Goal: Task Accomplishment & Management: Use online tool/utility

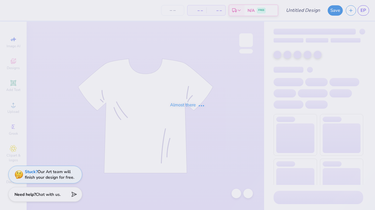
type input "American PiPhi proof"
type input "50"
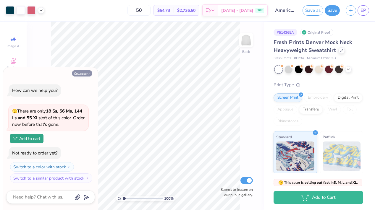
click at [87, 74] on icon "button" at bounding box center [89, 74] width 4 height 4
type textarea "x"
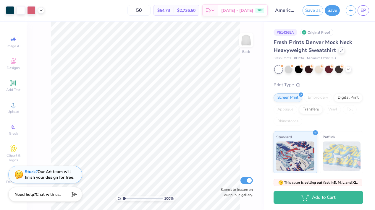
click at [338, 53] on div "Fresh Prints Denver Mock Neck Heavyweight Sweatshirt" at bounding box center [318, 46] width 90 height 16
click at [341, 51] on icon at bounding box center [341, 49] width 3 height 3
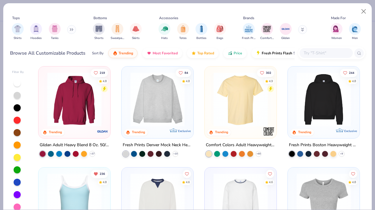
scroll to position [3, 0]
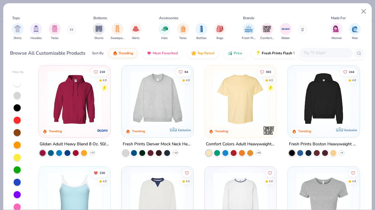
click at [227, 104] on img at bounding box center [240, 99] width 60 height 54
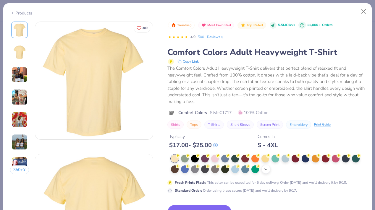
click at [265, 171] on icon at bounding box center [265, 169] width 5 height 5
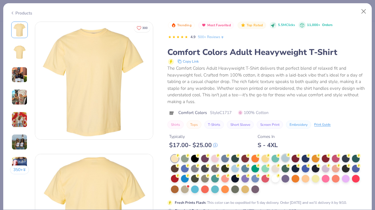
click at [285, 163] on div at bounding box center [268, 174] width 194 height 39
click at [285, 158] on div at bounding box center [285, 158] width 8 height 8
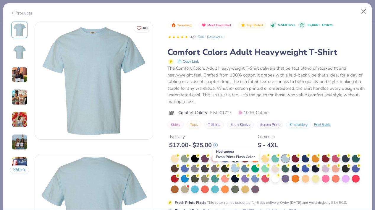
click at [236, 170] on div at bounding box center [235, 168] width 8 height 8
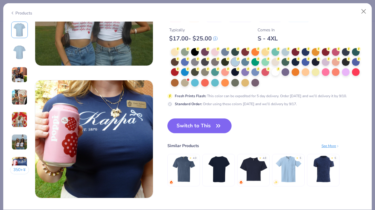
scroll to position [789, 0]
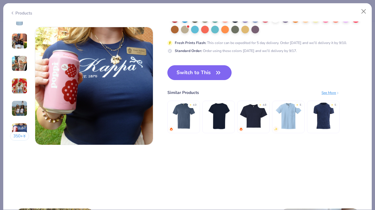
click at [213, 72] on button "Switch to This" at bounding box center [199, 72] width 64 height 15
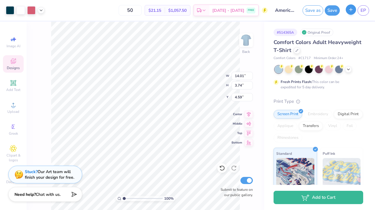
type input "4.18"
click at [333, 11] on button "Save" at bounding box center [332, 9] width 15 height 10
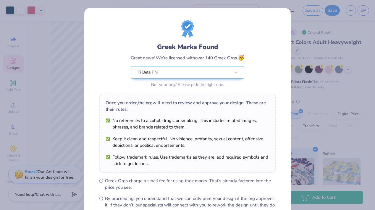
scroll to position [67, 0]
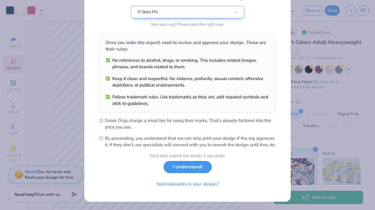
click at [190, 168] on button "I Understand!" at bounding box center [187, 167] width 48 height 12
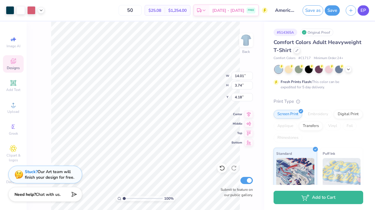
click at [362, 11] on span "EP" at bounding box center [363, 10] width 6 height 7
